Goal: Task Accomplishment & Management: Manage account settings

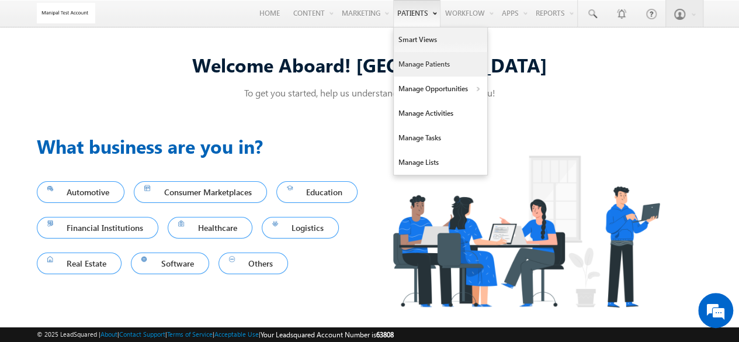
click at [420, 66] on link "Manage Patients" at bounding box center [440, 64] width 93 height 25
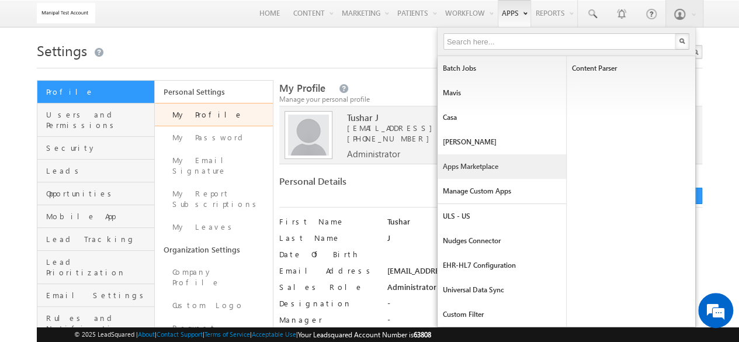
click at [497, 165] on link "Apps Marketplace" at bounding box center [502, 166] width 129 height 25
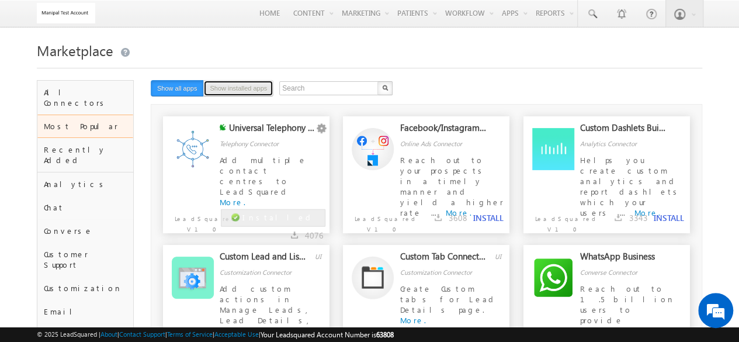
click at [247, 92] on button "Show installed apps" at bounding box center [238, 88] width 70 height 16
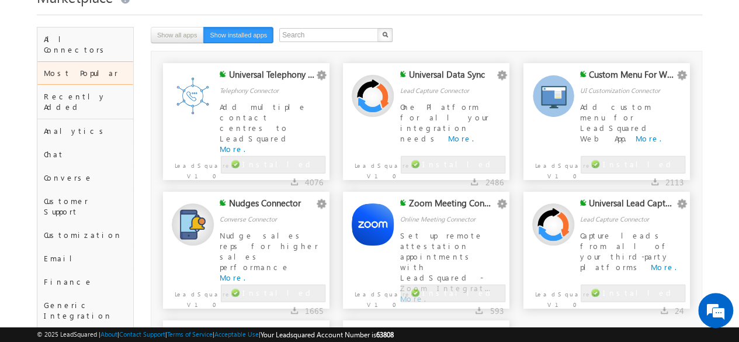
scroll to position [54, 0]
click at [450, 206] on div "Zoom Meeting Connector" at bounding box center [452, 205] width 86 height 16
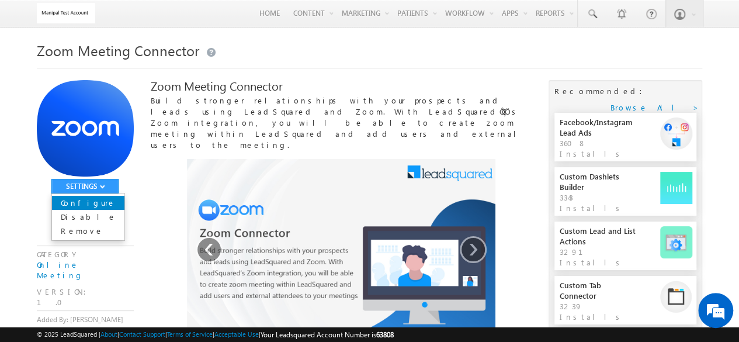
click at [99, 205] on link "Configure" at bounding box center [88, 203] width 72 height 14
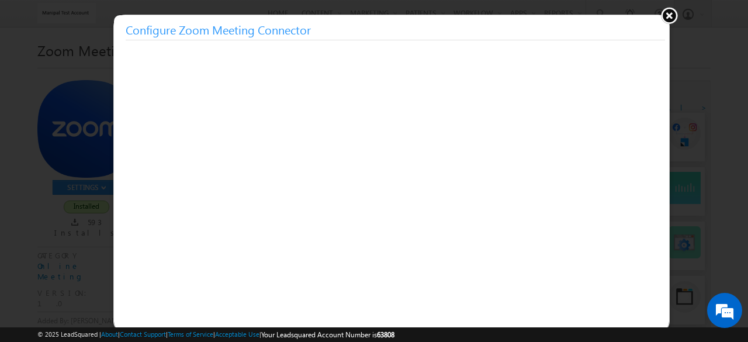
click at [672, 19] on button at bounding box center [669, 15] width 18 height 18
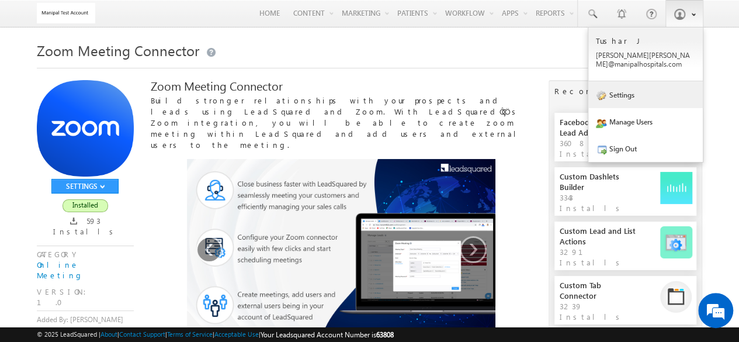
click at [636, 93] on link "Settings" at bounding box center [645, 94] width 115 height 27
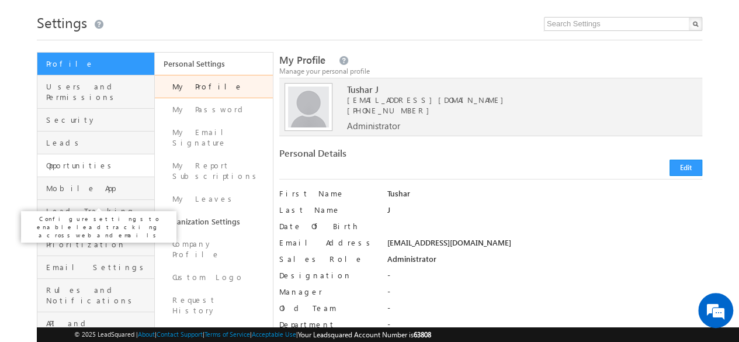
scroll to position [51, 0]
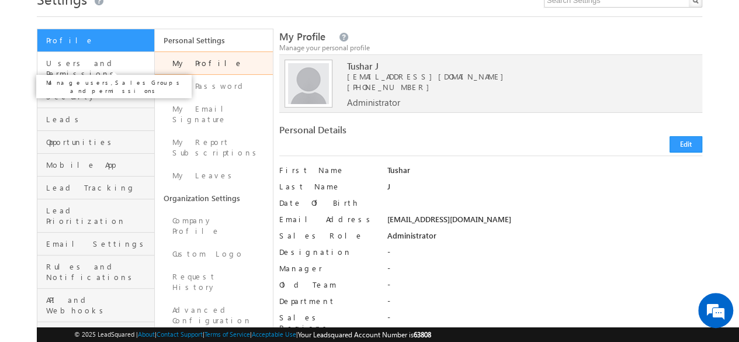
click at [105, 61] on span "Users and Permissions" at bounding box center [98, 68] width 105 height 21
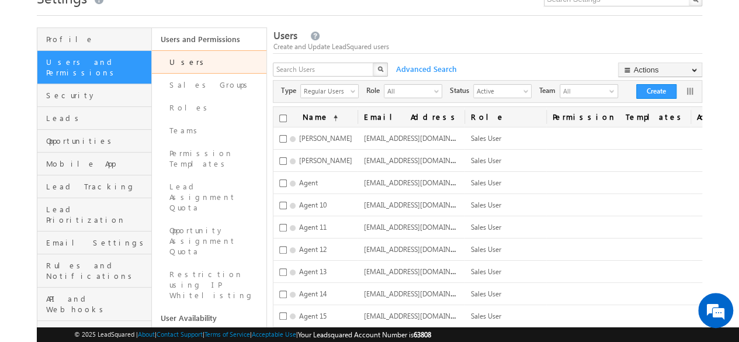
scroll to position [53, 0]
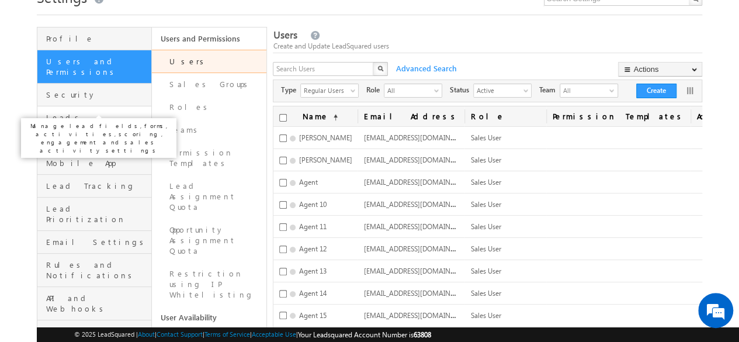
click at [105, 112] on span "Leads" at bounding box center [97, 117] width 102 height 11
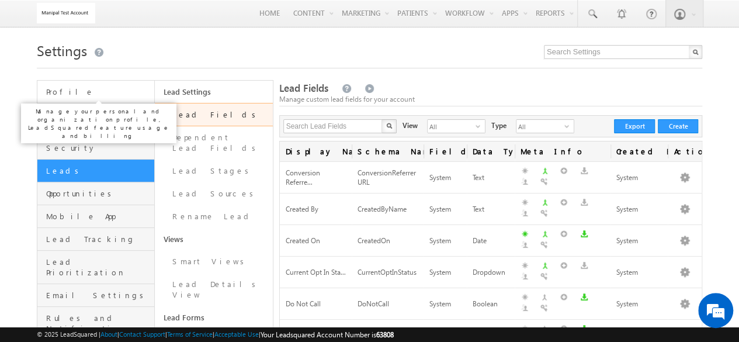
click at [122, 93] on span "Profile" at bounding box center [98, 91] width 105 height 11
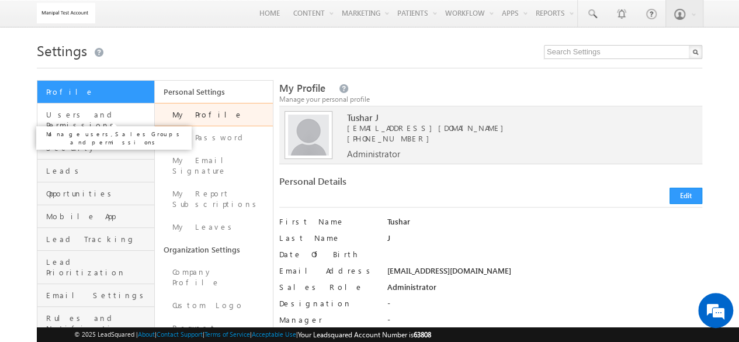
click at [99, 120] on span "Users and Permissions" at bounding box center [98, 119] width 105 height 21
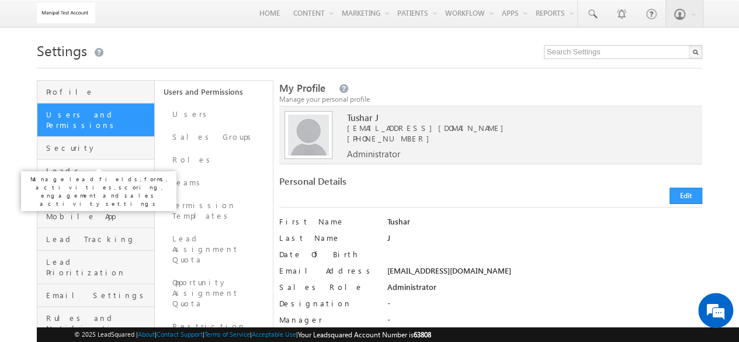
click at [85, 165] on span "Leads" at bounding box center [98, 170] width 105 height 11
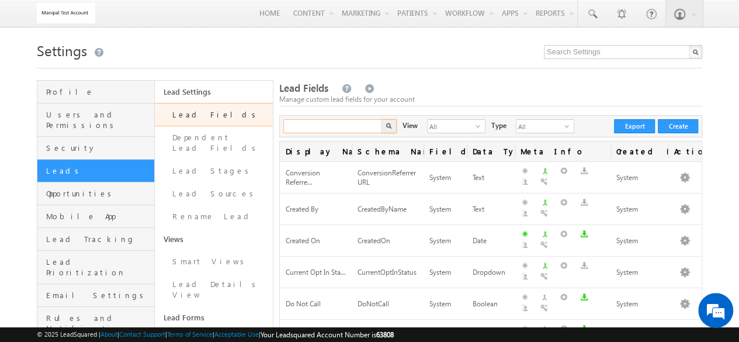
click at [355, 130] on input "text" at bounding box center [333, 126] width 100 height 14
type input "custom 9"
click at [382, 119] on button "button" at bounding box center [389, 126] width 15 height 14
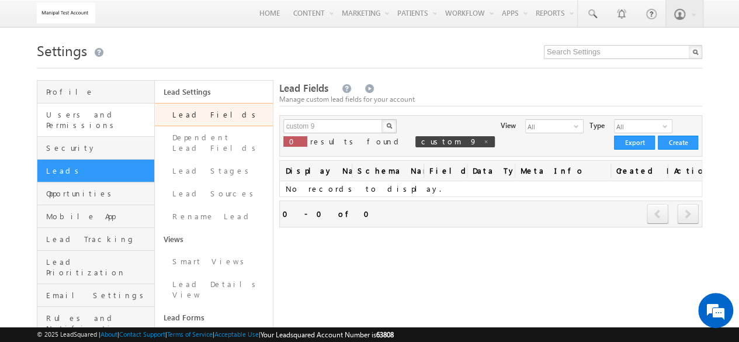
click at [92, 124] on link "Users and Permissions" at bounding box center [95, 119] width 117 height 33
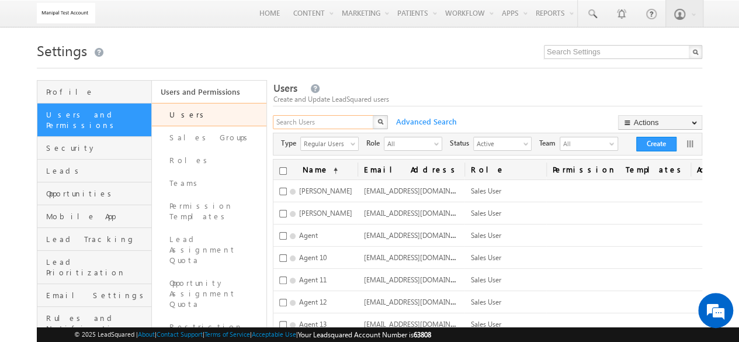
click at [336, 121] on input "text" at bounding box center [324, 122] width 102 height 14
type input "u"
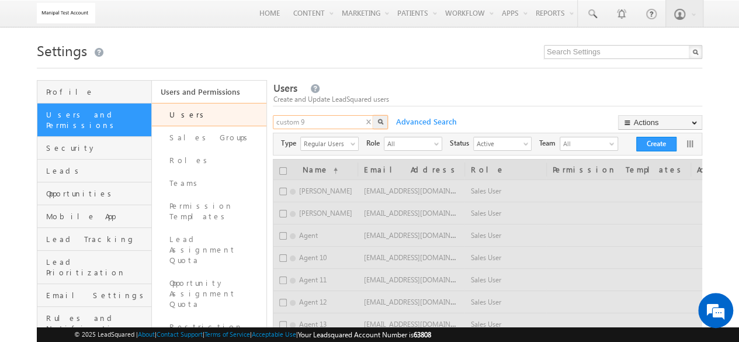
type input "custom 9"
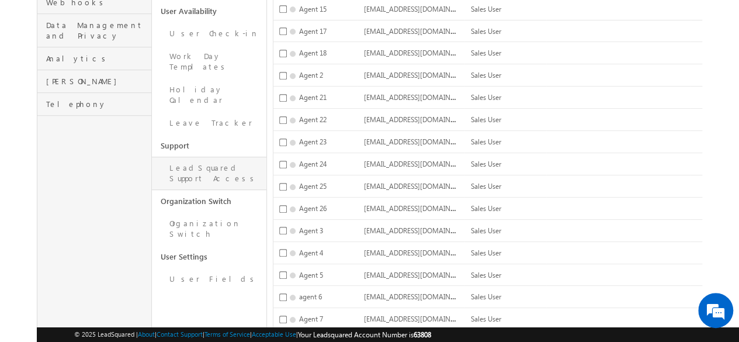
scroll to position [361, 0]
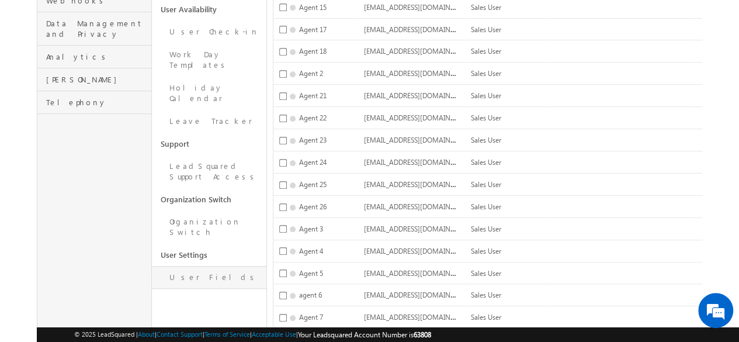
click at [219, 266] on link "User Fields" at bounding box center [209, 277] width 115 height 23
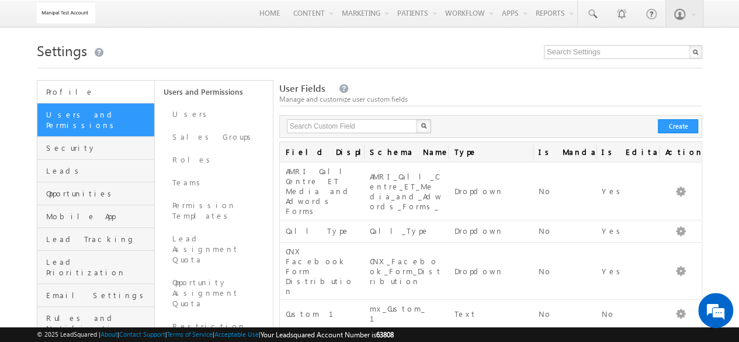
click at [113, 84] on link "Profile" at bounding box center [95, 92] width 117 height 23
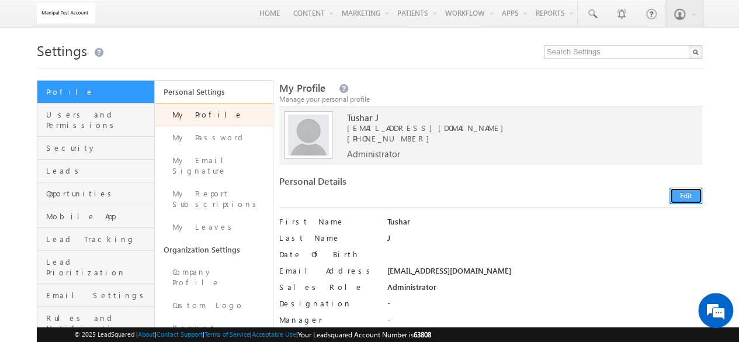
click at [677, 192] on button "Edit" at bounding box center [686, 196] width 33 height 16
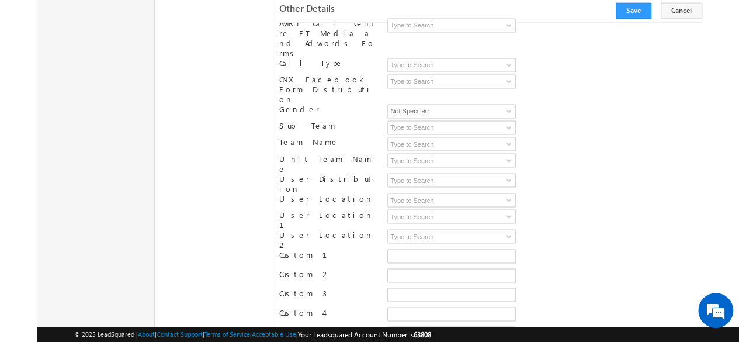
scroll to position [989, 0]
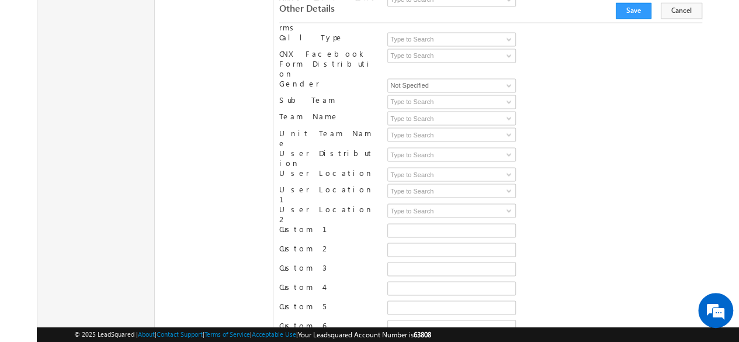
paste input "sysadmin.annexe@manipalhospitals.com"
type input "sysadmin.annexe@manipalhospitals.com"
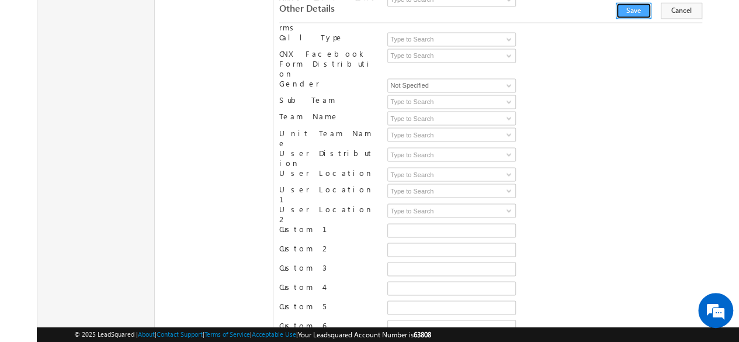
scroll to position [0, 0]
click at [637, 16] on button "Save" at bounding box center [634, 11] width 36 height 16
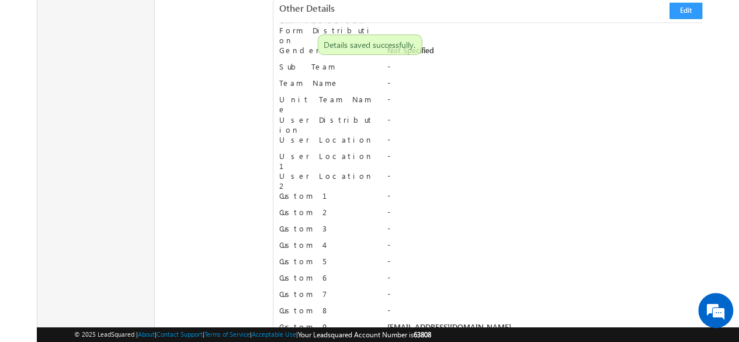
scroll to position [919, 0]
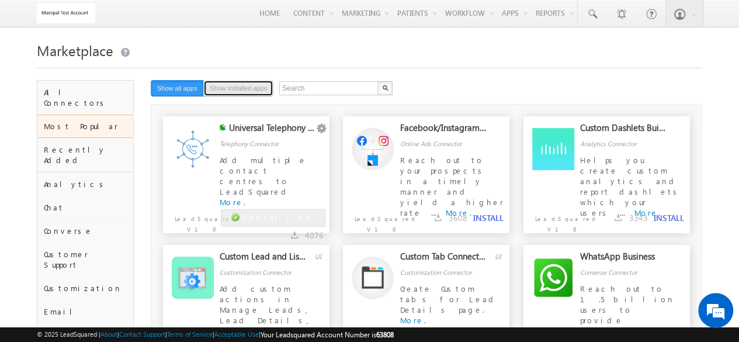
click at [225, 85] on button "Show installed apps" at bounding box center [238, 88] width 70 height 16
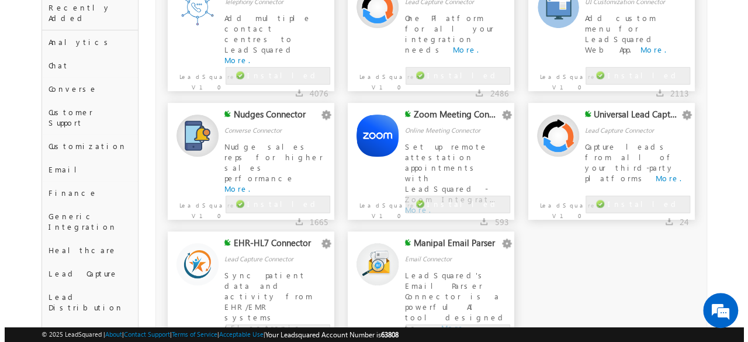
scroll to position [143, 0]
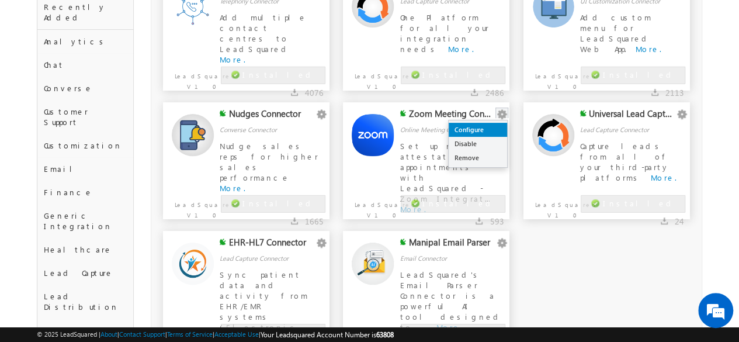
click at [489, 130] on link "Configure" at bounding box center [478, 130] width 58 height 14
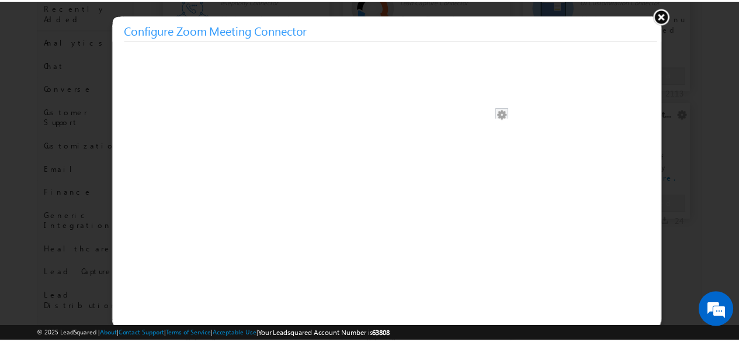
scroll to position [0, 0]
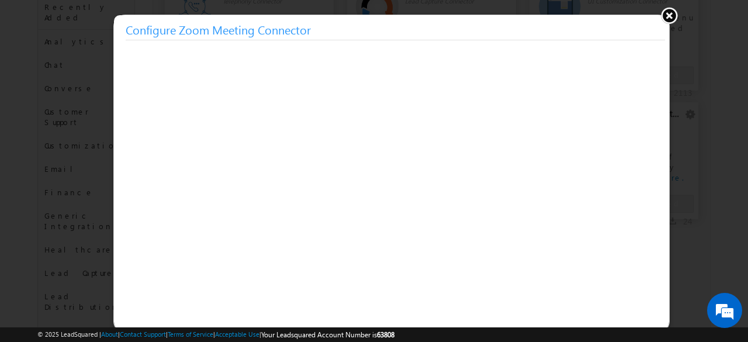
click at [670, 12] on button at bounding box center [669, 15] width 18 height 18
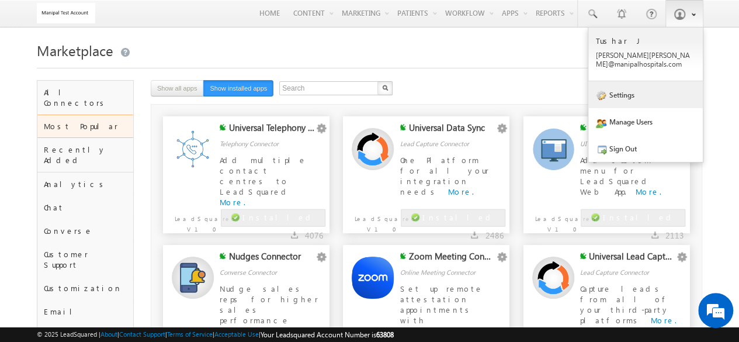
click at [633, 84] on link "Settings" at bounding box center [645, 94] width 115 height 27
